Goal: Task Accomplishment & Management: Use online tool/utility

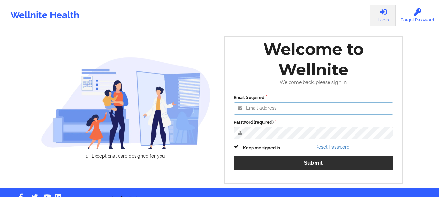
type input "[EMAIL_ADDRESS][DOMAIN_NAME]"
click at [268, 126] on label "Password (required)" at bounding box center [314, 122] width 160 height 6
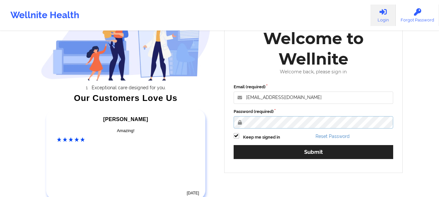
scroll to position [77, 0]
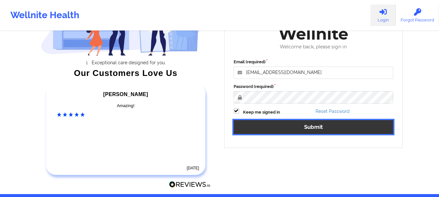
click at [333, 131] on button "Submit" at bounding box center [314, 127] width 160 height 14
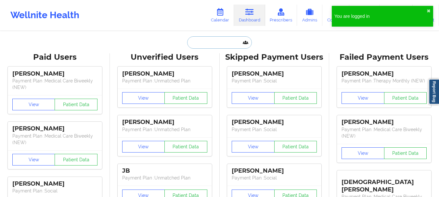
click at [197, 45] on input "text" at bounding box center [219, 42] width 64 height 12
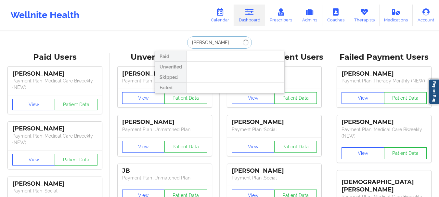
type input "[PERSON_NAME]"
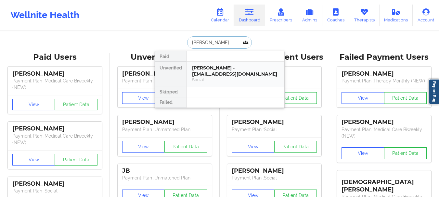
click at [236, 77] on div "[PERSON_NAME] - [EMAIL_ADDRESS][DOMAIN_NAME]" at bounding box center [235, 71] width 87 height 12
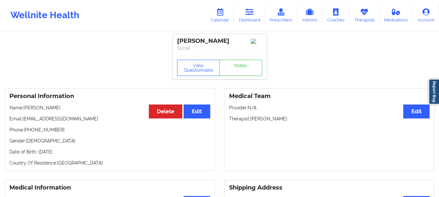
scroll to position [22, 0]
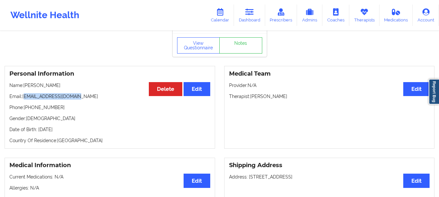
drag, startPoint x: 80, startPoint y: 96, endPoint x: 25, endPoint y: 99, distance: 55.3
click at [25, 99] on p "Email: [EMAIL_ADDRESS][DOMAIN_NAME]" at bounding box center [109, 96] width 201 height 6
drag, startPoint x: 58, startPoint y: 110, endPoint x: 29, endPoint y: 112, distance: 28.3
click at [29, 111] on p "Phone: [PHONE_NUMBER]" at bounding box center [109, 107] width 201 height 6
copy p "[PHONE_NUMBER]"
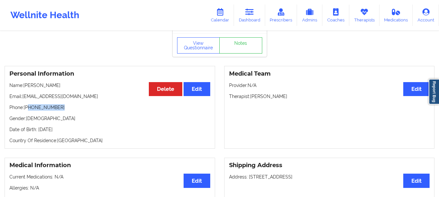
click at [65, 111] on p "Phone: [PHONE_NUMBER]" at bounding box center [109, 107] width 201 height 6
drag, startPoint x: 59, startPoint y: 111, endPoint x: 25, endPoint y: 112, distance: 34.1
click at [25, 111] on p "Phone: [PHONE_NUMBER]" at bounding box center [109, 107] width 201 height 6
copy p "[PHONE_NUMBER]"
drag, startPoint x: 80, startPoint y: 99, endPoint x: 23, endPoint y: 101, distance: 56.9
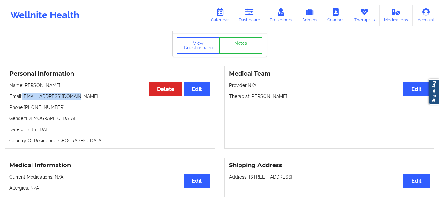
click at [23, 100] on p "Email: [EMAIL_ADDRESS][DOMAIN_NAME]" at bounding box center [109, 96] width 201 height 6
copy p "[EMAIL_ADDRESS][DOMAIN_NAME]"
click at [245, 18] on link "Dashboard" at bounding box center [249, 15] width 31 height 21
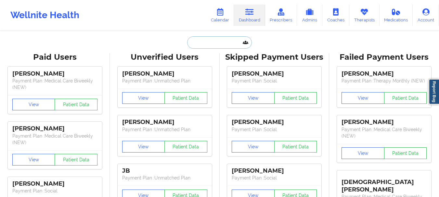
click at [229, 44] on input "text" at bounding box center [219, 42] width 64 height 12
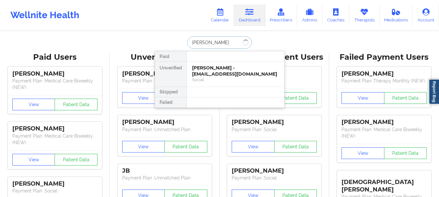
type input "[PERSON_NAME]"
click at [216, 68] on div "[PERSON_NAME] - [PERSON_NAME][EMAIL_ADDRESS][DOMAIN_NAME]" at bounding box center [235, 71] width 87 height 12
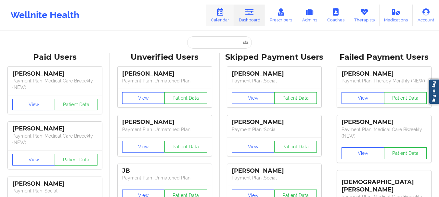
click at [217, 19] on link "Calendar" at bounding box center [220, 15] width 28 height 21
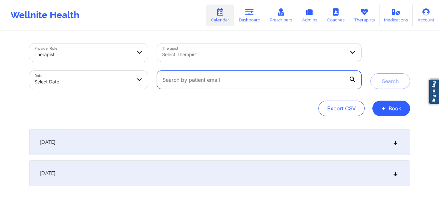
click at [206, 84] on input "text" at bounding box center [259, 80] width 204 height 18
paste input "rendonmoises@gmail.com"
type input "rendonmoises@gmail.com"
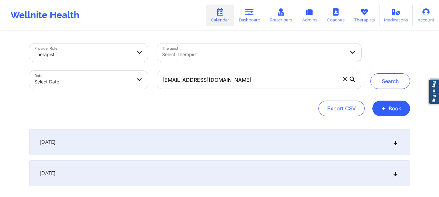
click at [380, 89] on div "Provider Role Therapist Therapist Select Therapist Date Select Date rendonmoise…" at bounding box center [220, 66] width 390 height 55
click at [381, 83] on button "Search" at bounding box center [390, 81] width 40 height 16
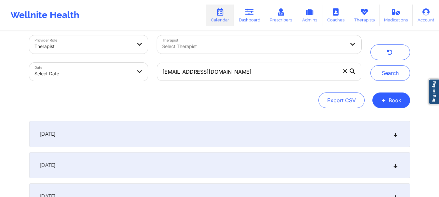
scroll to position [7, 0]
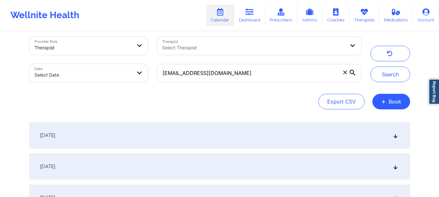
click at [394, 139] on div "September 25, 2025" at bounding box center [219, 135] width 381 height 26
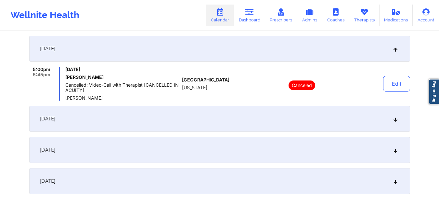
scroll to position [97, 0]
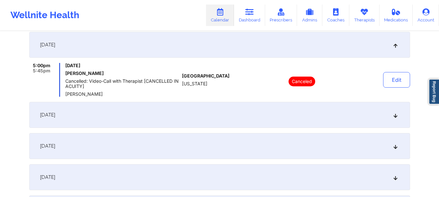
click at [393, 117] on icon at bounding box center [395, 115] width 6 height 5
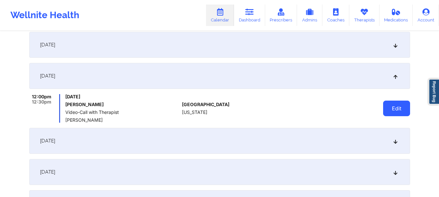
click at [387, 113] on button "Edit" at bounding box center [396, 109] width 27 height 16
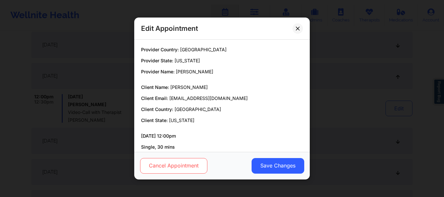
click at [185, 164] on button "Cancel Appointment" at bounding box center [173, 166] width 67 height 16
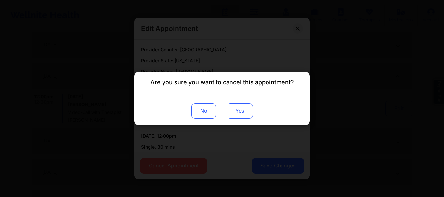
click at [231, 106] on button "Yes" at bounding box center [239, 111] width 26 height 16
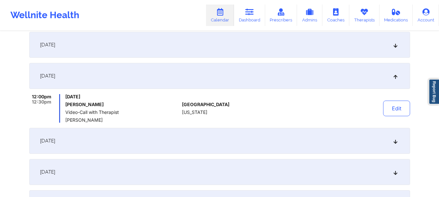
click at [394, 139] on icon at bounding box center [395, 141] width 6 height 5
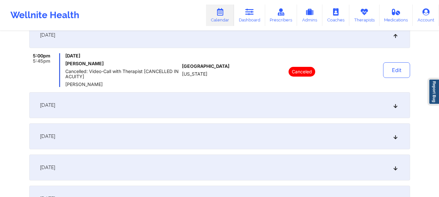
scroll to position [184, 0]
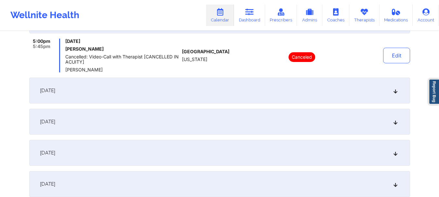
click at [397, 90] on icon at bounding box center [395, 90] width 6 height 5
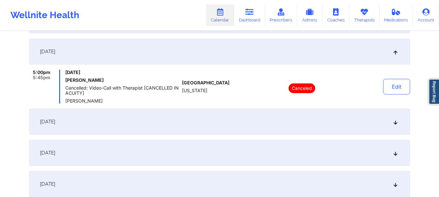
click at [394, 47] on div "October 9, 2025" at bounding box center [219, 52] width 381 height 26
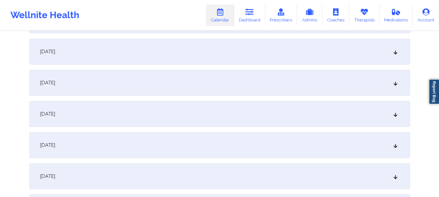
click at [395, 116] on icon at bounding box center [395, 114] width 6 height 5
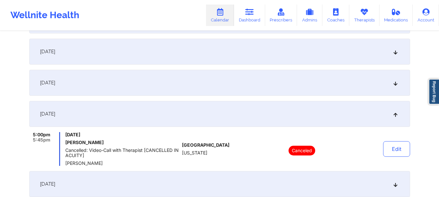
click at [393, 117] on div "October 23, 2025" at bounding box center [219, 114] width 381 height 26
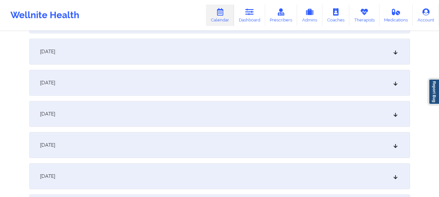
click at [397, 148] on div "October 30, 2025" at bounding box center [219, 145] width 381 height 26
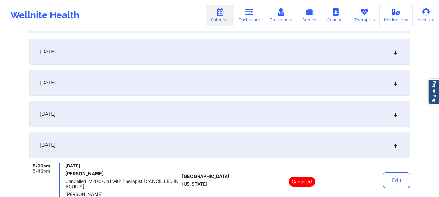
click at [397, 149] on div "October 30, 2025" at bounding box center [219, 145] width 381 height 26
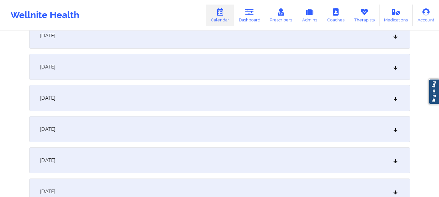
scroll to position [265, 0]
click at [393, 99] on div "November 6, 2025" at bounding box center [219, 96] width 381 height 26
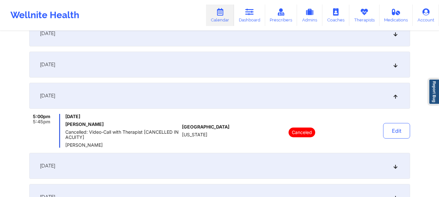
click at [393, 99] on div "November 6, 2025" at bounding box center [219, 96] width 381 height 26
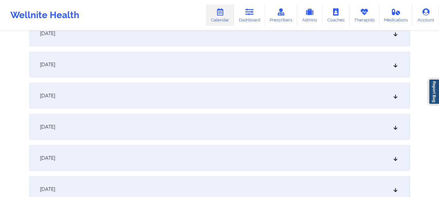
click at [392, 125] on div "November 13, 2025" at bounding box center [219, 127] width 381 height 26
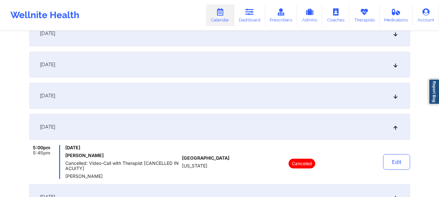
click at [392, 125] on icon at bounding box center [395, 127] width 6 height 5
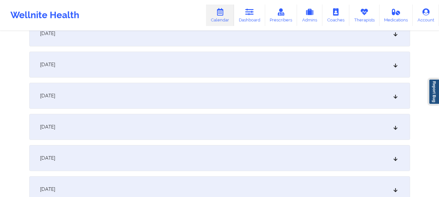
click at [396, 160] on icon at bounding box center [395, 158] width 6 height 5
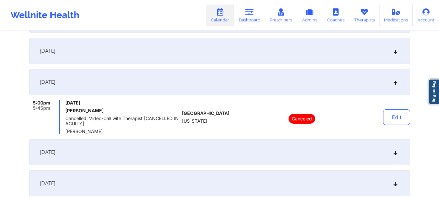
scroll to position [346, 0]
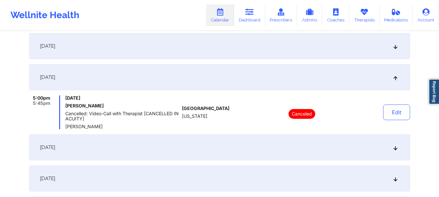
click at [392, 152] on div "November 27, 2025" at bounding box center [219, 147] width 381 height 26
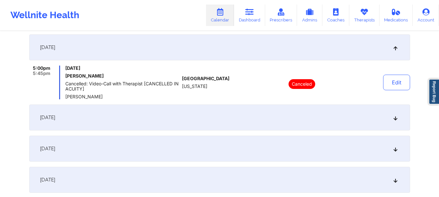
scroll to position [412, 0]
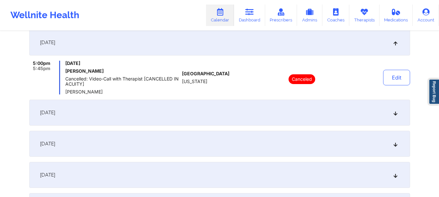
click at [390, 115] on div "December 4, 2025" at bounding box center [219, 113] width 381 height 26
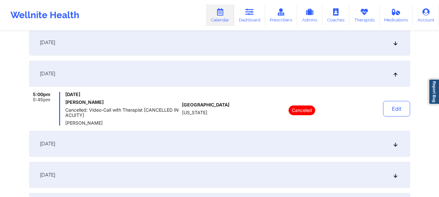
click at [396, 148] on div "December 11, 2025" at bounding box center [219, 144] width 381 height 26
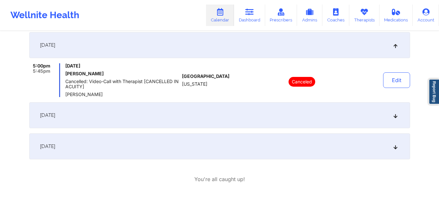
scroll to position [500, 0]
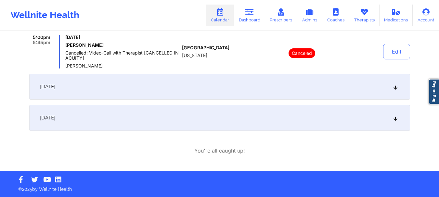
click at [394, 84] on div "December 18, 2025" at bounding box center [219, 87] width 381 height 26
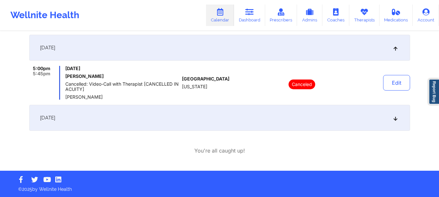
click at [395, 117] on icon at bounding box center [395, 118] width 6 height 5
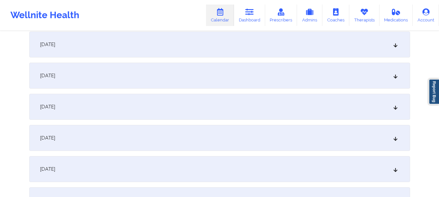
scroll to position [99, 0]
click at [393, 77] on div "September 26, 2025" at bounding box center [219, 74] width 381 height 26
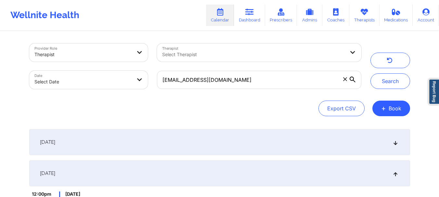
click at [344, 78] on icon at bounding box center [345, 79] width 4 height 4
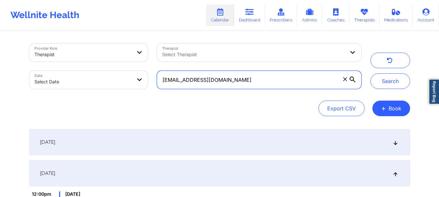
click at [344, 78] on input "[EMAIL_ADDRESS][DOMAIN_NAME]" at bounding box center [259, 80] width 204 height 18
paste input "[EMAIL_ADDRESS][DOMAIN_NAME]"
type input "[EMAIL_ADDRESS][DOMAIN_NAME]"
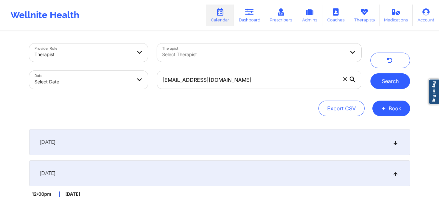
click at [388, 74] on button "Search" at bounding box center [390, 81] width 40 height 16
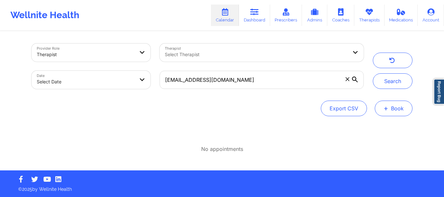
click at [385, 107] on span "+" at bounding box center [385, 109] width 5 height 4
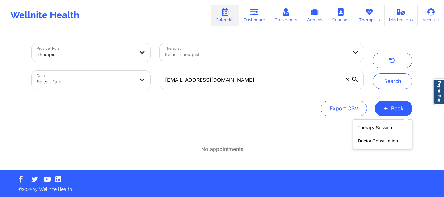
click at [384, 121] on div "Therapy Session Doctor Consultation" at bounding box center [382, 135] width 59 height 30
click at [379, 129] on button "Therapy Session" at bounding box center [383, 129] width 50 height 11
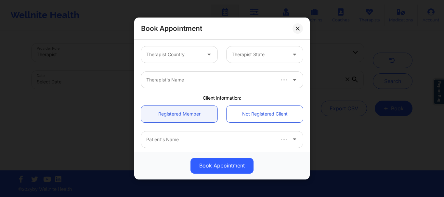
click at [196, 51] on div at bounding box center [173, 55] width 55 height 8
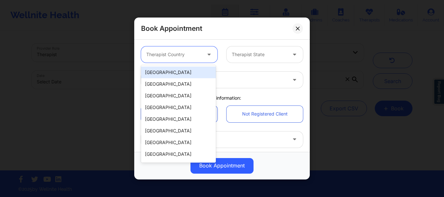
click at [167, 76] on div "[GEOGRAPHIC_DATA]" at bounding box center [178, 73] width 75 height 12
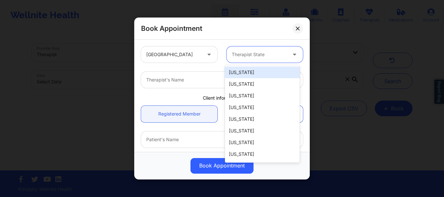
click at [252, 55] on div at bounding box center [259, 55] width 55 height 8
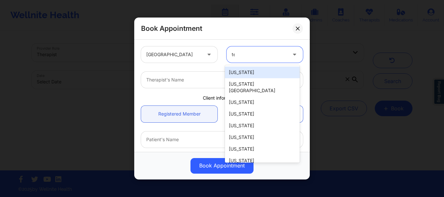
type input "tex"
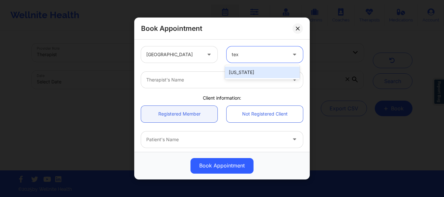
click at [242, 71] on div "Texas" at bounding box center [262, 73] width 75 height 12
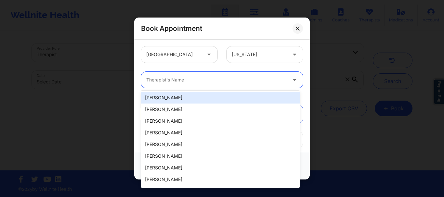
click at [218, 81] on div at bounding box center [216, 80] width 140 height 8
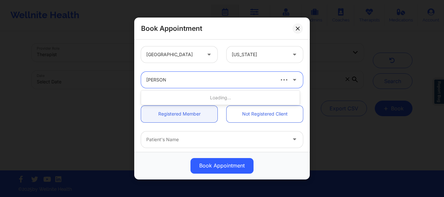
type input "kimberly"
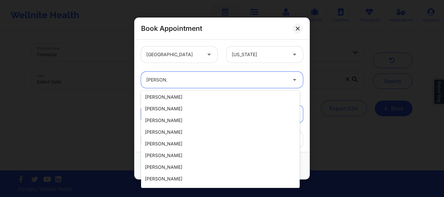
scroll to position [136, 0]
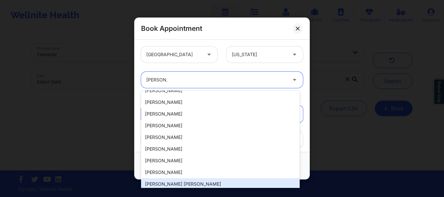
click at [219, 181] on div "Kimberly Jones Searcy" at bounding box center [220, 184] width 159 height 12
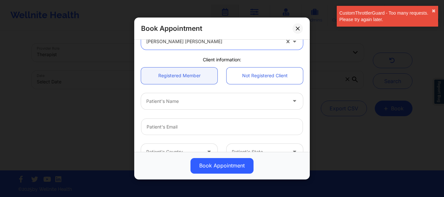
scroll to position [41, 0]
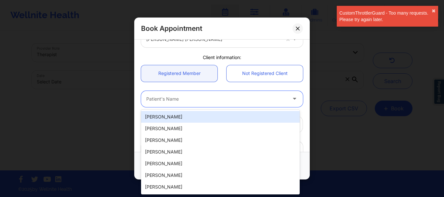
click at [159, 103] on div "Patient's Name" at bounding box center [214, 99] width 146 height 16
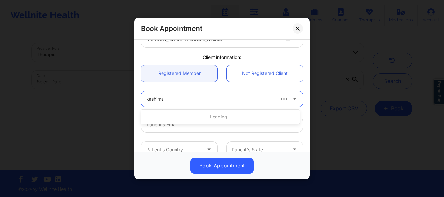
type input "kashima"
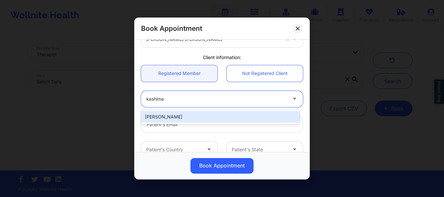
click at [157, 118] on div "KaShima Carter" at bounding box center [220, 117] width 159 height 12
type input "kashimacarter@gmail.com"
type input "+1414-460-3442"
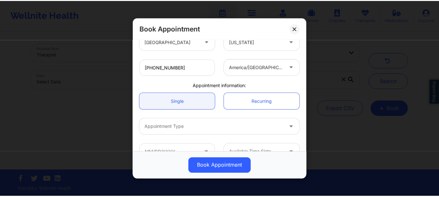
scroll to position [163, 0]
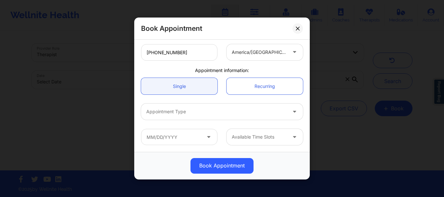
click at [185, 114] on div at bounding box center [216, 112] width 140 height 8
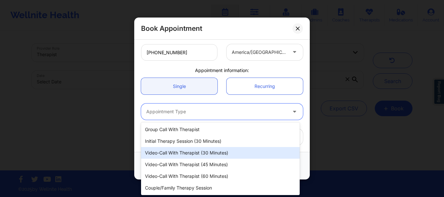
click at [186, 153] on div "Video-Call with Therapist (30 minutes)" at bounding box center [220, 153] width 159 height 12
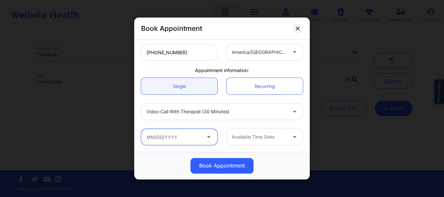
click at [164, 134] on input "text" at bounding box center [179, 137] width 76 height 16
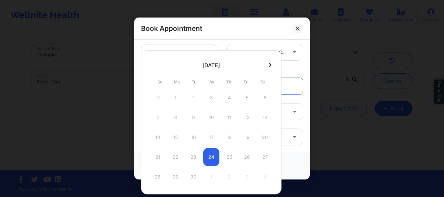
click at [212, 155] on div "21 22 23 24 25 26 27" at bounding box center [210, 157] width 123 height 18
click at [225, 156] on div "21 22 23 24 25 26 27" at bounding box center [210, 157] width 123 height 18
click at [233, 157] on div "21 22 23 24 25 26 27" at bounding box center [210, 157] width 123 height 18
click at [216, 160] on div "21 22 23 24 25 26 27" at bounding box center [210, 157] width 123 height 18
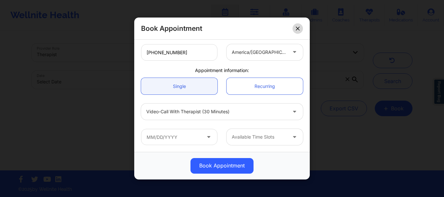
click at [297, 29] on icon at bounding box center [298, 29] width 4 height 4
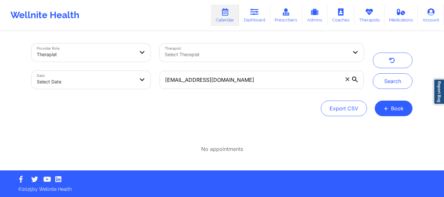
click at [347, 82] on span at bounding box center [347, 79] width 6 height 6
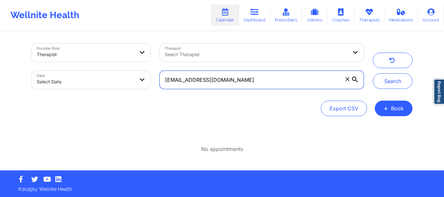
click at [347, 82] on input "kashimacarter@gmail.com" at bounding box center [262, 80] width 204 height 18
paste input "sarahsaloff@gmail.com"
type input "sarahsaloff@gmail.com"
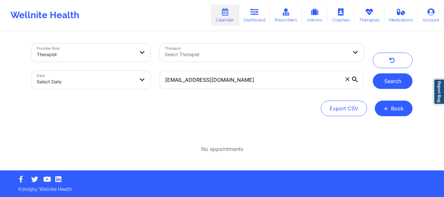
click at [390, 83] on button "Search" at bounding box center [393, 81] width 40 height 16
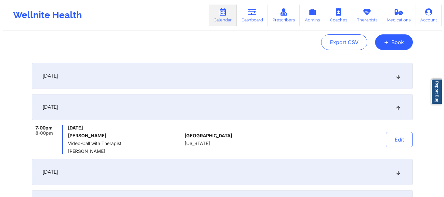
scroll to position [70, 0]
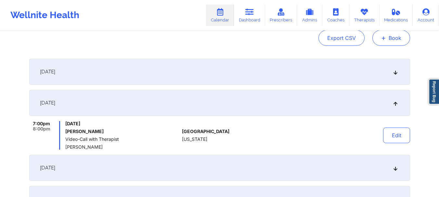
click at [400, 38] on button "+ Book" at bounding box center [391, 38] width 38 height 16
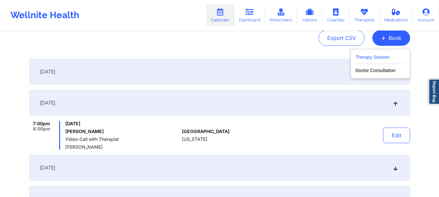
click at [389, 58] on button "Therapy Session" at bounding box center [380, 58] width 50 height 11
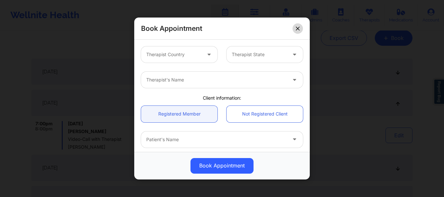
click at [300, 32] on button at bounding box center [297, 28] width 10 height 10
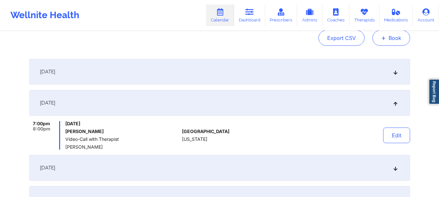
click at [390, 38] on button "+ Book" at bounding box center [391, 38] width 38 height 16
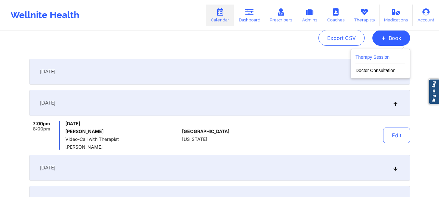
click at [371, 57] on button "Therapy Session" at bounding box center [380, 58] width 50 height 11
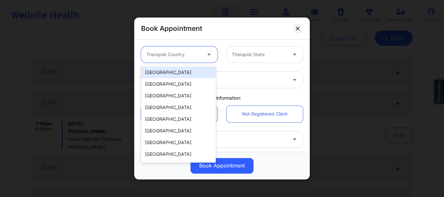
click at [161, 46] on div "Therapist Country" at bounding box center [171, 54] width 61 height 16
click at [162, 74] on div "[GEOGRAPHIC_DATA]" at bounding box center [178, 73] width 75 height 12
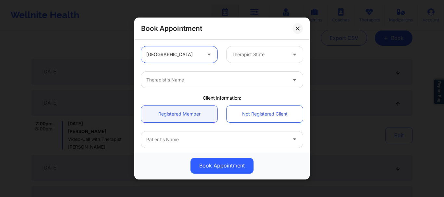
click at [270, 55] on div at bounding box center [259, 55] width 55 height 8
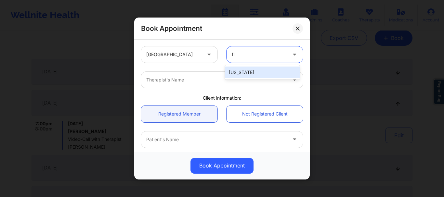
type input "flo"
click at [257, 69] on div "Florida" at bounding box center [262, 73] width 75 height 12
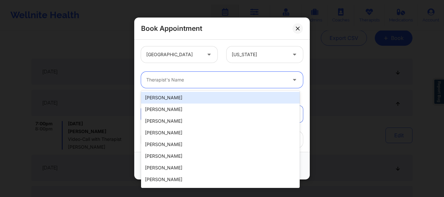
click at [226, 80] on div at bounding box center [216, 80] width 140 height 8
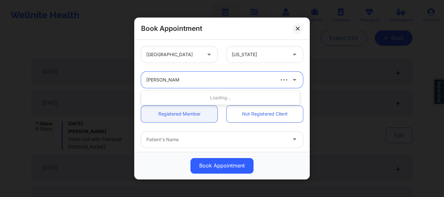
type input "daniella tompkins"
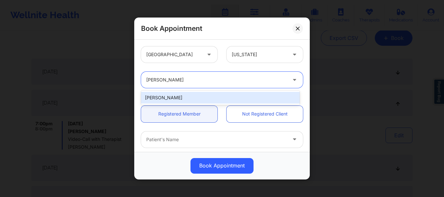
click at [209, 97] on div "Daniella Tompkins" at bounding box center [220, 98] width 159 height 12
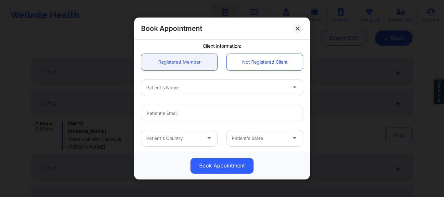
scroll to position [72, 0]
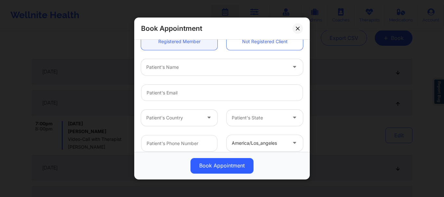
click at [177, 62] on div "Patient's Name" at bounding box center [214, 67] width 146 height 16
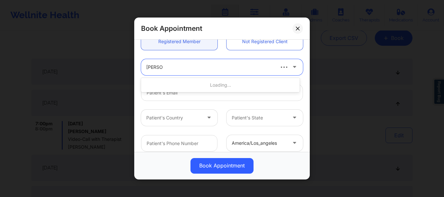
type input "sarah sa"
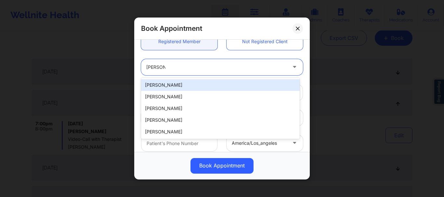
click at [168, 84] on div "Sarah saloff" at bounding box center [220, 85] width 159 height 12
type input "sarahsaloff@gmail.com"
type input "+1305-761-9718"
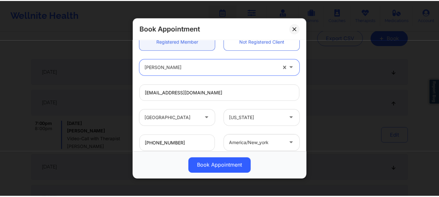
scroll to position [163, 0]
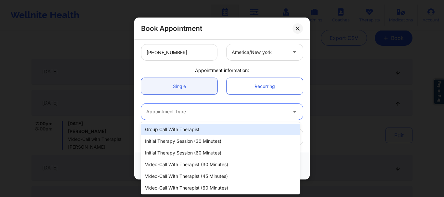
click at [169, 119] on div "Appointment Type" at bounding box center [214, 112] width 146 height 16
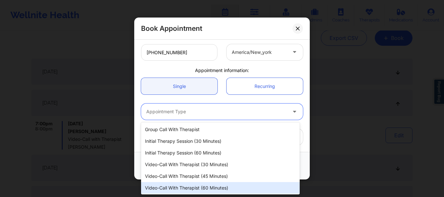
click at [185, 188] on div "Video-Call with Therapist (60 minutes)" at bounding box center [220, 188] width 159 height 12
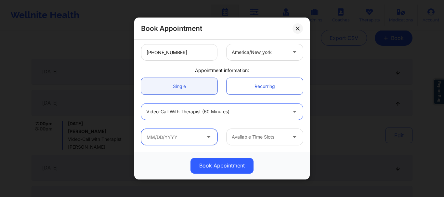
click at [170, 142] on input "text" at bounding box center [179, 137] width 76 height 16
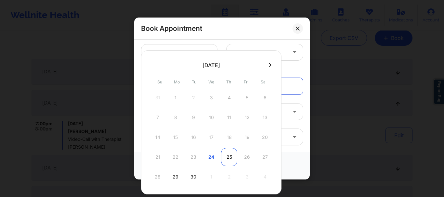
click at [232, 157] on div "25" at bounding box center [229, 157] width 16 height 18
type input "09/25/2025"
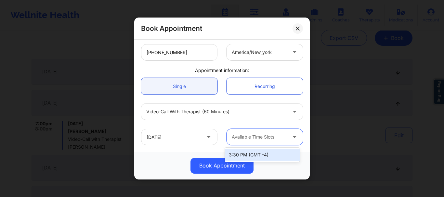
click at [254, 141] on div at bounding box center [259, 138] width 55 height 8
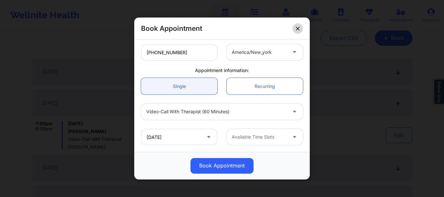
click at [298, 33] on button at bounding box center [297, 28] width 10 height 10
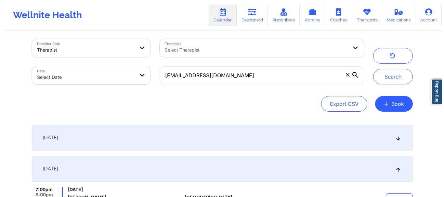
scroll to position [0, 0]
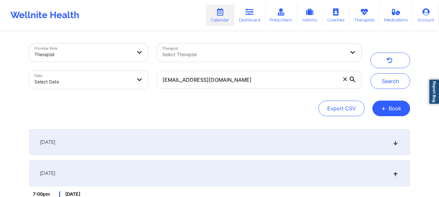
click at [345, 82] on span at bounding box center [345, 79] width 6 height 6
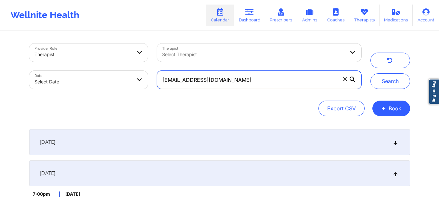
click at [345, 82] on input "sarahsaloff@gmail.com" at bounding box center [259, 80] width 204 height 18
paste input "doherty.nicholas.s@gmail.com"
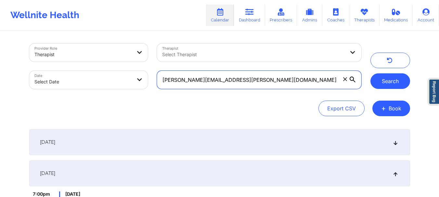
type input "doherty.nicholas.s@gmail.com"
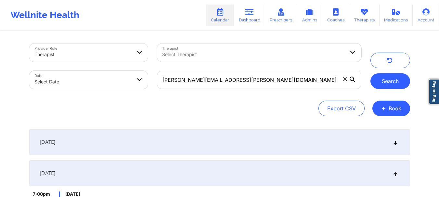
click at [377, 73] on button "Search" at bounding box center [390, 81] width 40 height 16
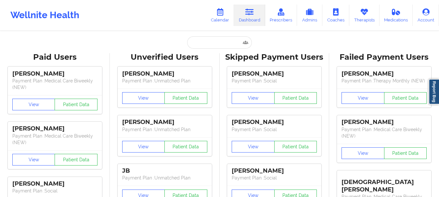
click at [196, 41] on input "text" at bounding box center [219, 42] width 64 height 12
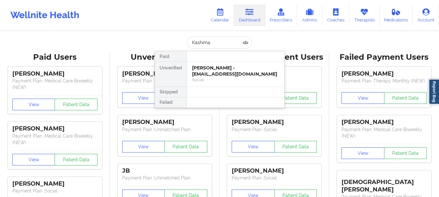
type input "Kashima"
click at [204, 69] on div "KaShima Carter - kashimacarter@gmail.com" at bounding box center [235, 71] width 87 height 12
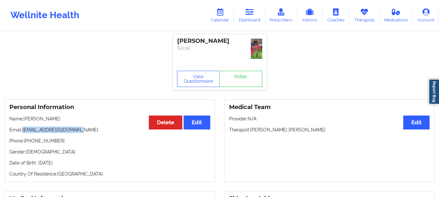
drag, startPoint x: 80, startPoint y: 128, endPoint x: 23, endPoint y: 130, distance: 56.9
click at [23, 130] on p "Email: kashimacarter@gmail.com" at bounding box center [109, 130] width 201 height 6
copy p "kashimacarter@gmail.com"
click at [58, 143] on p "Phone: +1414-460-3442" at bounding box center [109, 141] width 201 height 6
drag, startPoint x: 58, startPoint y: 143, endPoint x: 26, endPoint y: 142, distance: 32.5
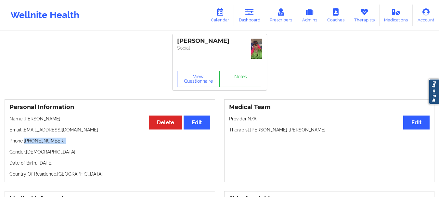
click at [26, 142] on p "Phone: +1414-460-3442" at bounding box center [109, 141] width 201 height 6
copy p "+1414-460-3442"
click at [250, 77] on link "Notes" at bounding box center [240, 79] width 43 height 16
click at [254, 23] on link "Dashboard" at bounding box center [249, 15] width 31 height 21
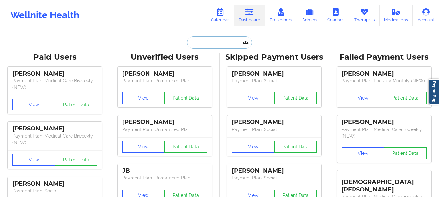
click at [225, 43] on input "text" at bounding box center [219, 42] width 64 height 12
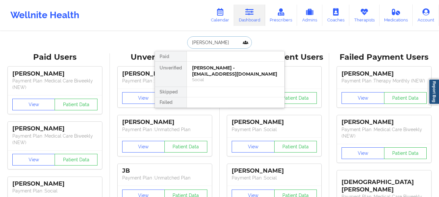
type input "Sarah Sal"
click at [223, 72] on div "Sarah saloff - sarahsaloff@gmail.com" at bounding box center [235, 71] width 87 height 12
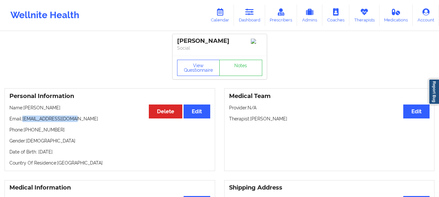
drag, startPoint x: 72, startPoint y: 122, endPoint x: 24, endPoint y: 120, distance: 48.5
click at [24, 120] on p "Email: sarahsaloff@gmail.com" at bounding box center [109, 119] width 201 height 6
copy p "sarahsaloff@gmail.com"
click at [258, 21] on link "Dashboard" at bounding box center [249, 15] width 31 height 21
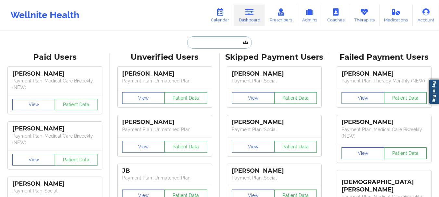
click at [222, 39] on input "text" at bounding box center [219, 42] width 64 height 12
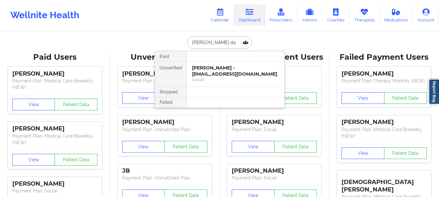
type input "Nicholas doh"
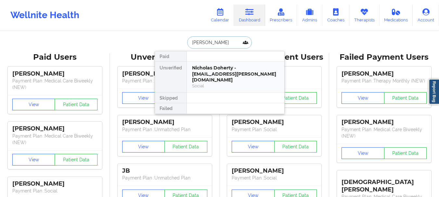
click at [221, 73] on div "Nicholas Doherty - doherty.nicholas.s@gmail.com" at bounding box center [235, 74] width 87 height 18
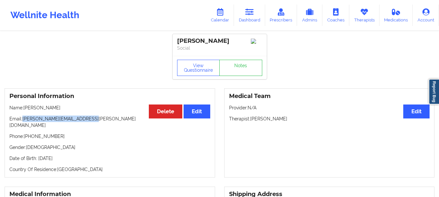
drag, startPoint x: 87, startPoint y: 121, endPoint x: 23, endPoint y: 120, distance: 64.0
click at [23, 120] on p "Email: doherty.nicholas.s@gmail.com" at bounding box center [109, 122] width 201 height 13
copy p "doherty.nicholas.s@gmail.com"
